Goal: Complete application form

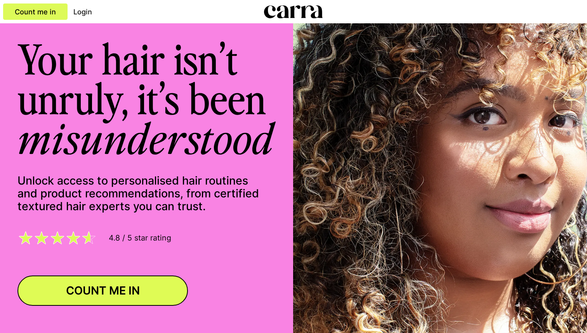
click at [141, 278] on link "COUNT ME IN" at bounding box center [102, 290] width 170 height 30
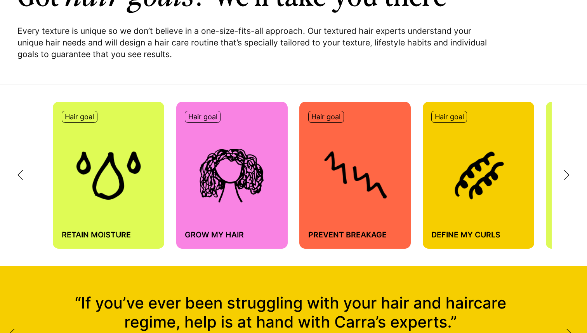
scroll to position [403, 0]
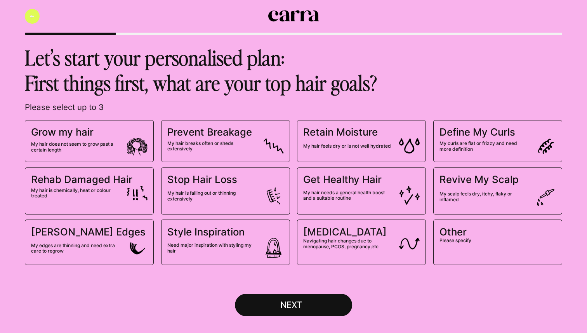
click at [32, 22] on button "Back" at bounding box center [32, 16] width 15 height 15
click at [398, 131] on label "Retain Moisture My hair feels dry or is not well hydrated" at bounding box center [361, 141] width 129 height 42
click at [0, 0] on input "Retain Moisture My hair feels dry or is not well hydrated" at bounding box center [0, 0] width 0 height 0
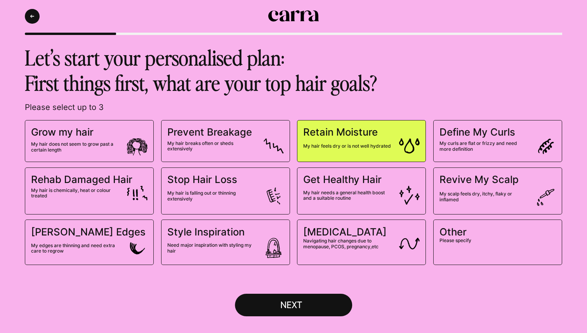
click at [275, 309] on div "NEXT" at bounding box center [294, 304] width 50 height 11
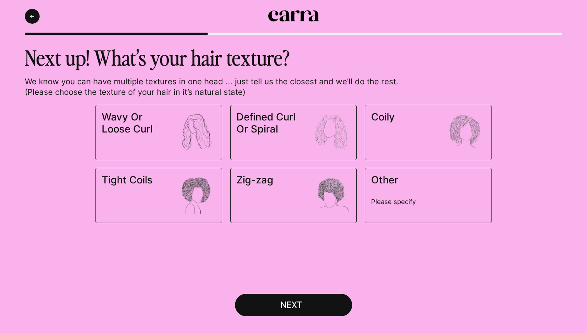
click at [294, 118] on span "Defined Curl Or Spiral" at bounding box center [270, 123] width 68 height 24
click at [0, 0] on input "Defined Curl Or Spiral" at bounding box center [0, 0] width 0 height 0
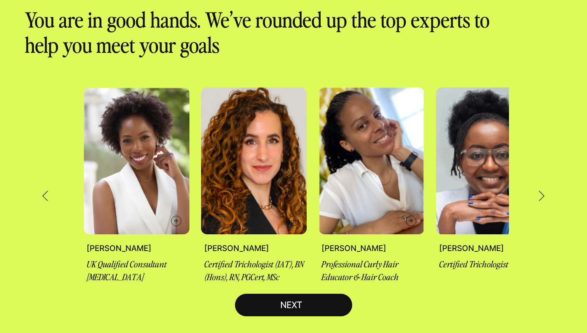
scroll to position [53, 0]
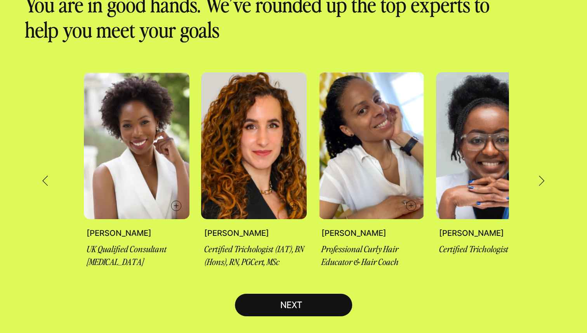
click at [332, 131] on img at bounding box center [372, 145] width 106 height 147
click at [306, 313] on button "NEXT" at bounding box center [293, 305] width 117 height 23
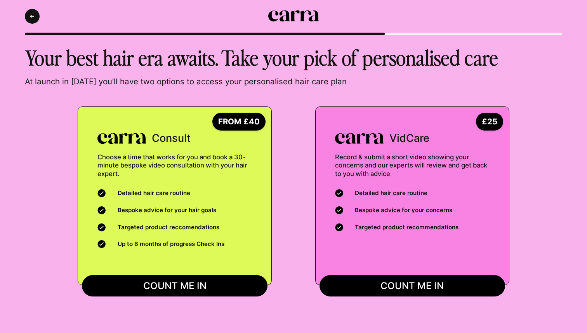
scroll to position [3, 0]
